Goal: Navigation & Orientation: Understand site structure

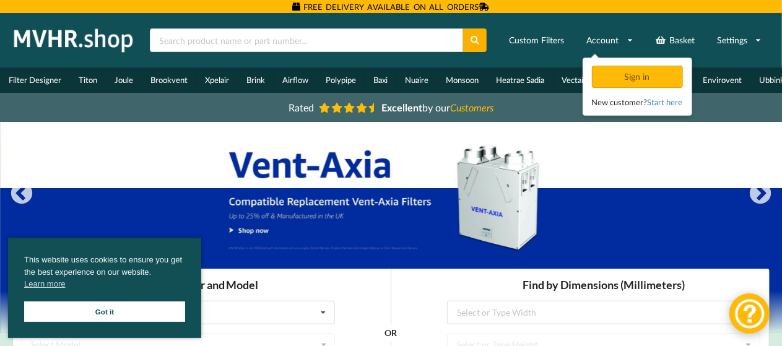
click at [145, 313] on link "Got it" at bounding box center [104, 312] width 161 height 20
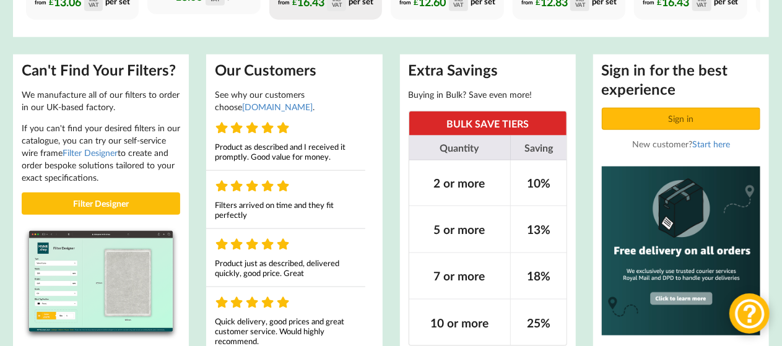
scroll to position [681, 0]
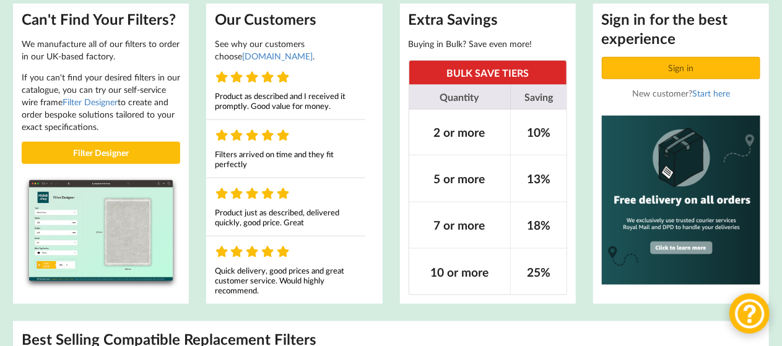
click at [581, 55] on div "Extra Savings Buying in Bulk? Save even more! BULK SAVE TIERS Quantity Saving 2…" at bounding box center [487, 154] width 193 height 318
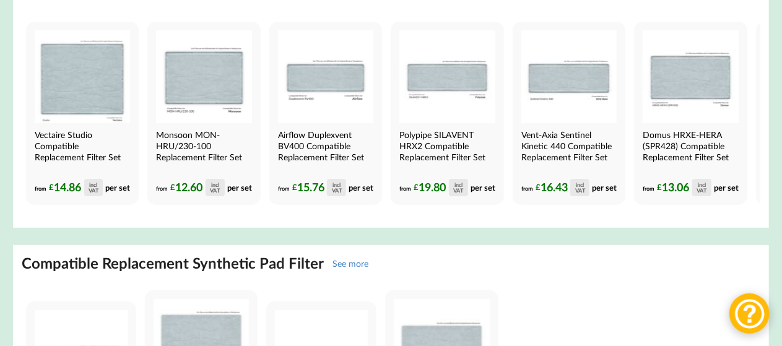
scroll to position [4132, 0]
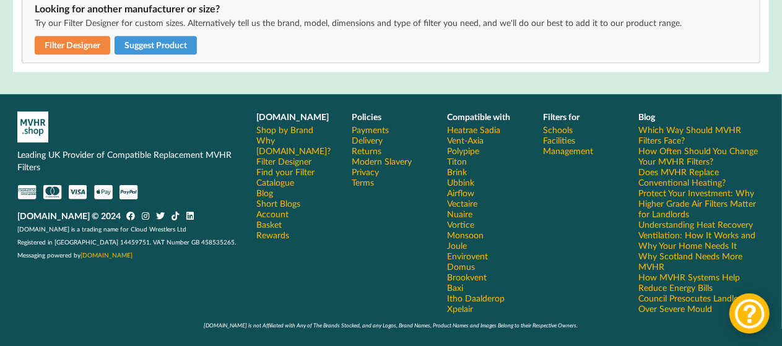
click at [366, 143] on link "Delivery" at bounding box center [367, 140] width 31 height 11
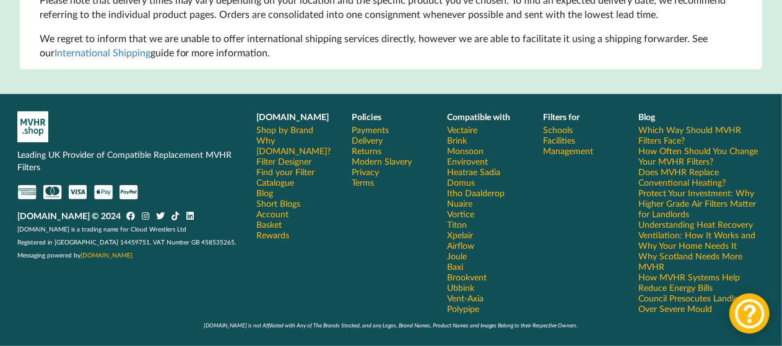
scroll to position [297, 0]
click at [364, 187] on link "Terms" at bounding box center [363, 182] width 22 height 11
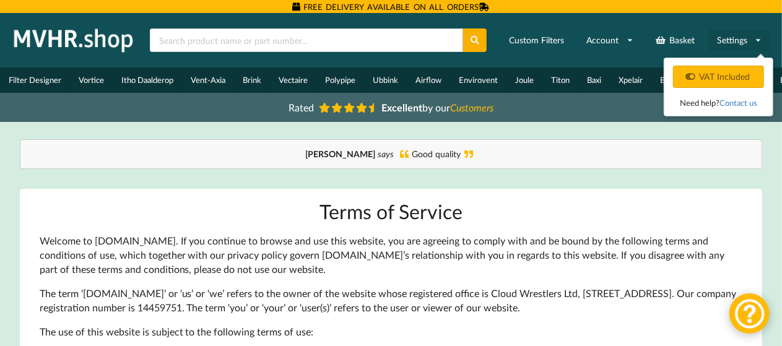
click at [741, 46] on link "Settings" at bounding box center [739, 40] width 61 height 22
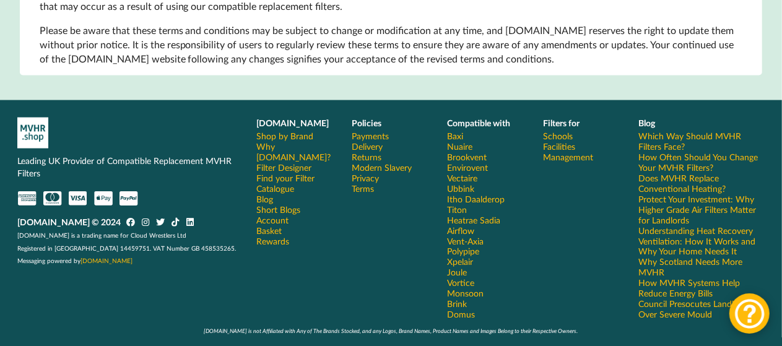
scroll to position [946, 0]
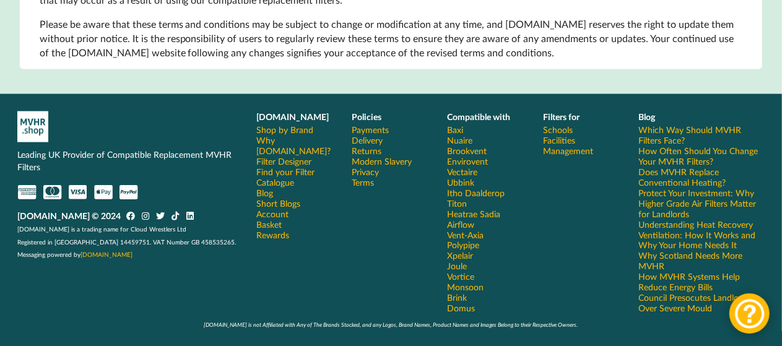
click at [362, 185] on link "Terms" at bounding box center [363, 182] width 22 height 11
